Goal: Task Accomplishment & Management: Use online tool/utility

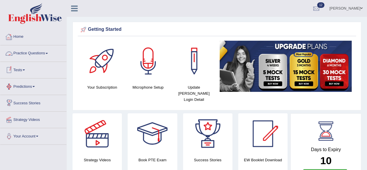
click at [23, 68] on link "Tests" at bounding box center [33, 69] width 66 height 14
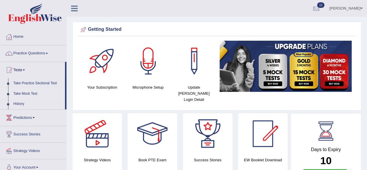
click at [31, 92] on link "Take Mock Test" at bounding box center [38, 93] width 54 height 10
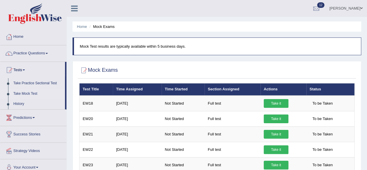
drag, startPoint x: 26, startPoint y: 84, endPoint x: 42, endPoint y: 29, distance: 57.6
click at [42, 29] on link "Home" at bounding box center [33, 36] width 66 height 14
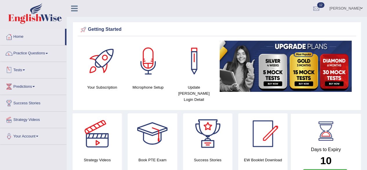
click at [20, 70] on link "Tests" at bounding box center [33, 69] width 66 height 14
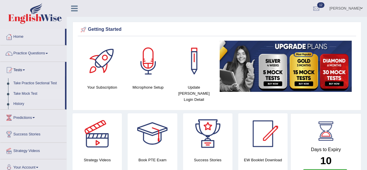
click at [34, 93] on link "Take Mock Test" at bounding box center [38, 93] width 54 height 10
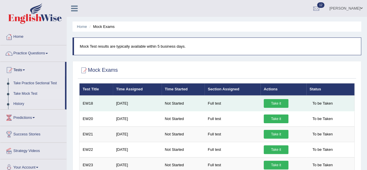
click at [270, 101] on link "Take it" at bounding box center [275, 103] width 25 height 9
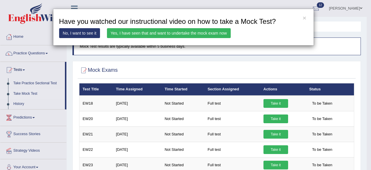
click at [181, 31] on link "Yes, I have seen that and want to undertake the mock exam now" at bounding box center [169, 33] width 124 height 10
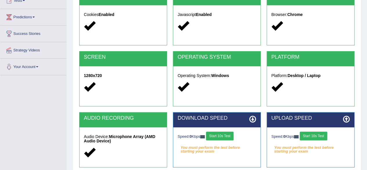
scroll to position [87, 0]
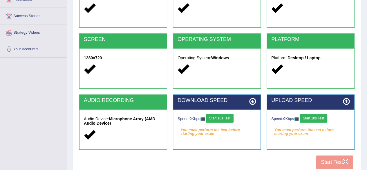
click at [223, 116] on button "Start 10s Test" at bounding box center [220, 118] width 28 height 9
click at [309, 118] on button "Start 10s Test" at bounding box center [313, 118] width 28 height 9
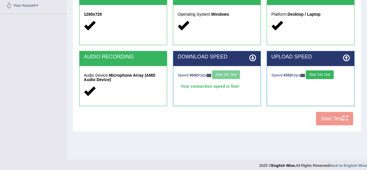
scroll to position [134, 0]
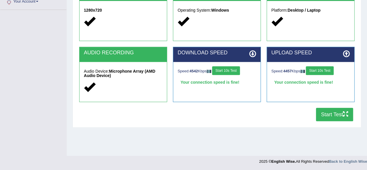
click at [330, 113] on button "Start Test" at bounding box center [334, 114] width 37 height 13
